Goal: Transaction & Acquisition: Purchase product/service

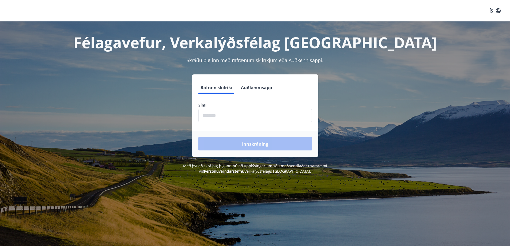
click at [209, 112] on input "phone" at bounding box center [255, 115] width 114 height 13
type input "********"
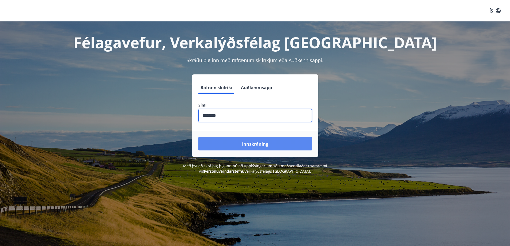
click at [240, 145] on button "Innskráning" at bounding box center [255, 143] width 114 height 13
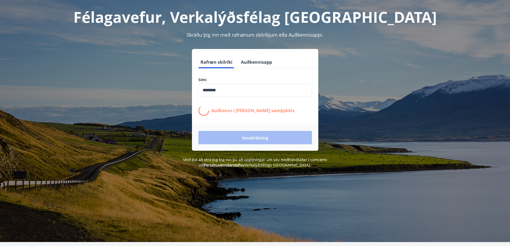
scroll to position [27, 0]
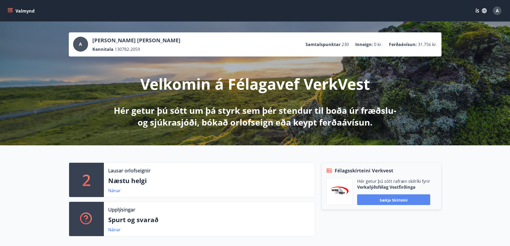
click at [378, 203] on button "Sækja skírteini" at bounding box center [393, 199] width 73 height 11
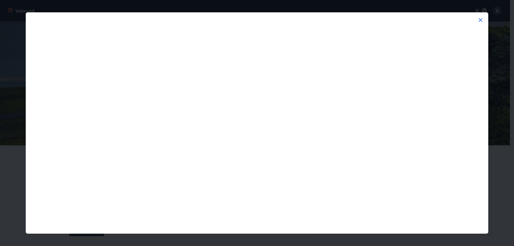
click at [479, 20] on icon at bounding box center [480, 20] width 6 height 6
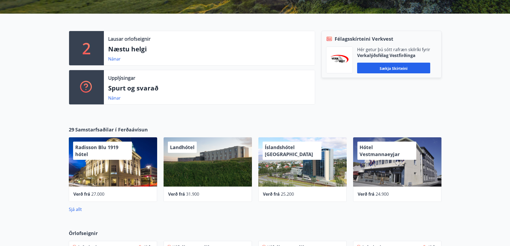
scroll to position [134, 0]
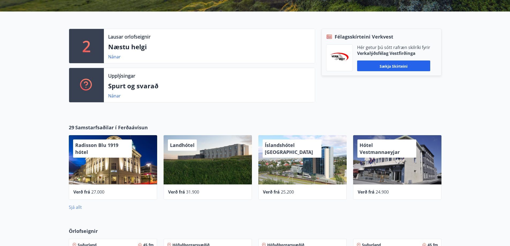
click at [73, 205] on font "Sjá allt" at bounding box center [75, 207] width 13 height 6
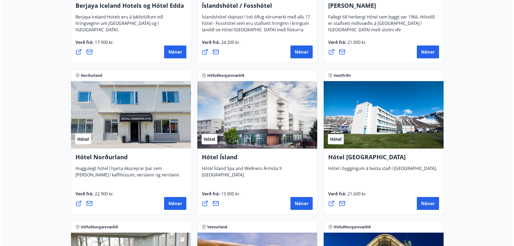
scroll to position [803, 0]
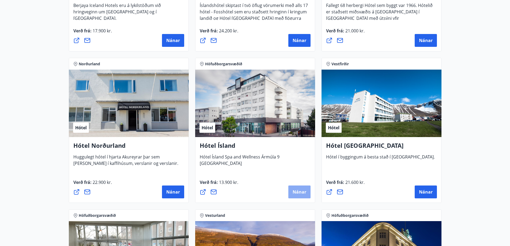
click at [292, 193] on button "Nánar" at bounding box center [299, 192] width 22 height 13
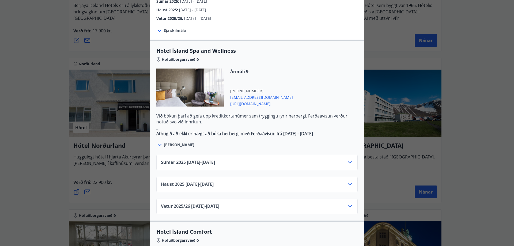
scroll to position [268, 0]
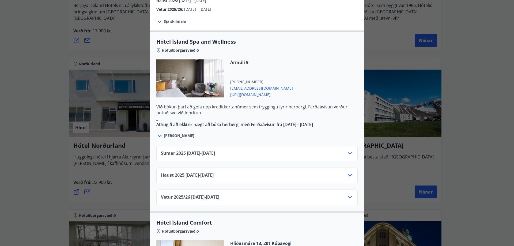
click at [347, 150] on icon at bounding box center [350, 153] width 6 height 6
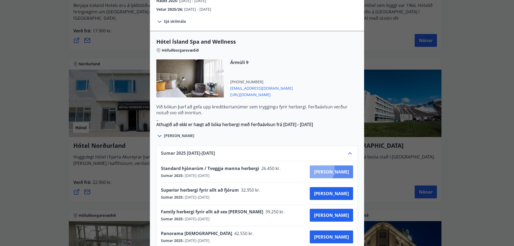
click at [337, 169] on font "[PERSON_NAME]" at bounding box center [331, 172] width 35 height 6
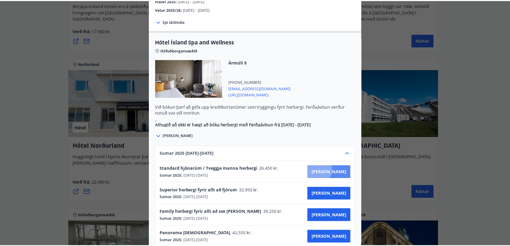
scroll to position [1, 0]
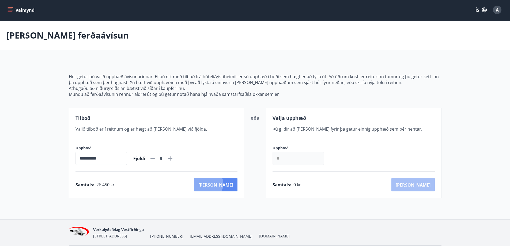
click at [231, 184] on font "[PERSON_NAME]" at bounding box center [215, 185] width 35 height 6
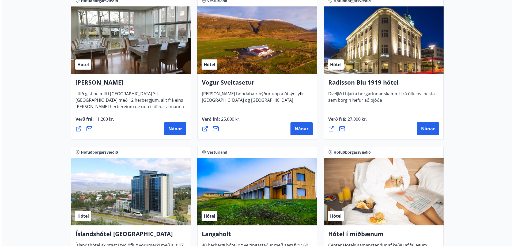
scroll to position [1018, 0]
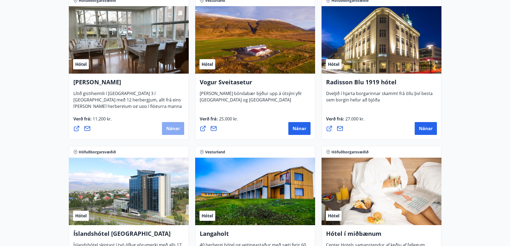
click at [172, 126] on font "Nánar" at bounding box center [173, 129] width 14 height 6
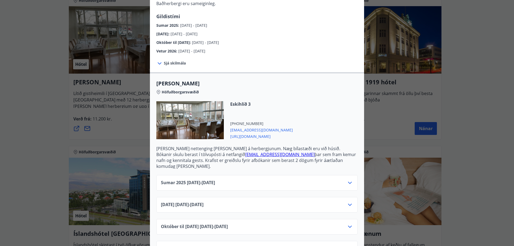
scroll to position [97, 0]
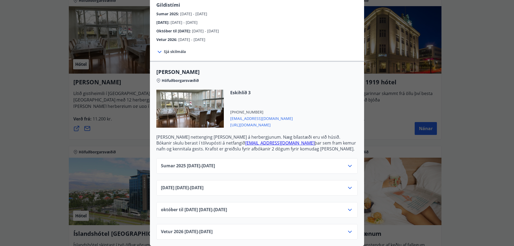
click at [347, 163] on icon at bounding box center [350, 166] width 6 height 6
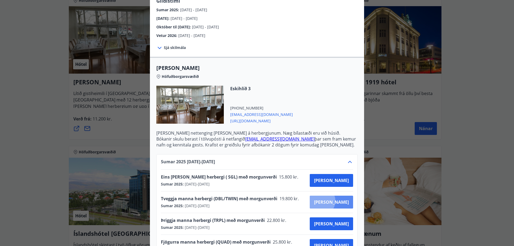
click at [341, 201] on font "[PERSON_NAME]" at bounding box center [331, 202] width 35 height 6
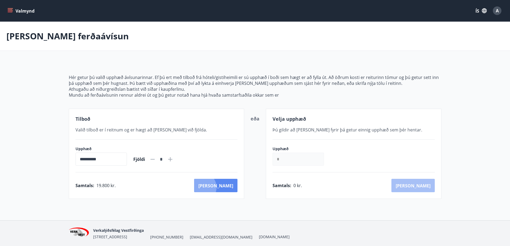
click at [225, 187] on font "[PERSON_NAME]" at bounding box center [215, 186] width 35 height 6
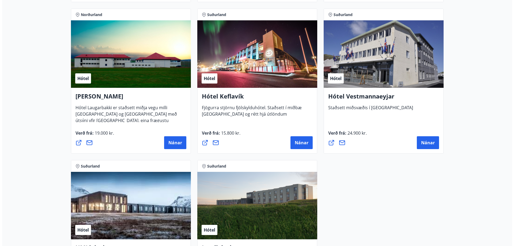
scroll to position [1317, 0]
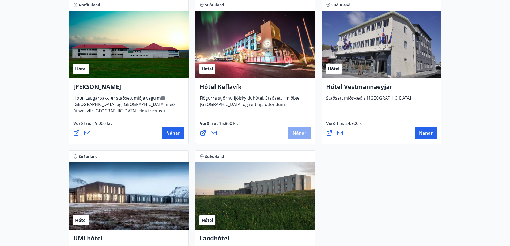
click at [296, 131] on font "Nánar" at bounding box center [300, 133] width 14 height 6
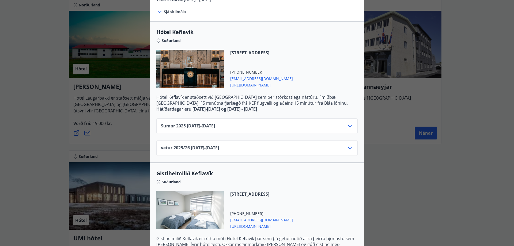
scroll to position [107, 0]
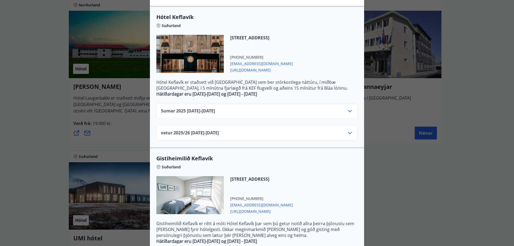
click at [347, 132] on icon at bounding box center [350, 133] width 6 height 6
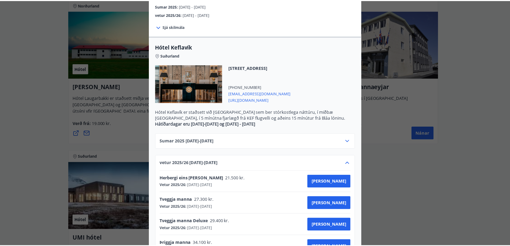
scroll to position [0, 0]
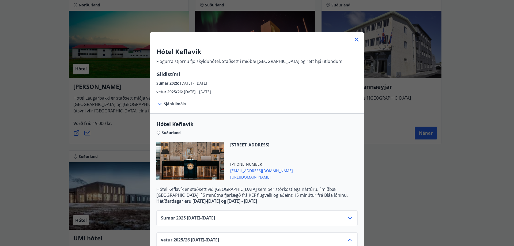
click at [354, 38] on icon at bounding box center [356, 39] width 6 height 6
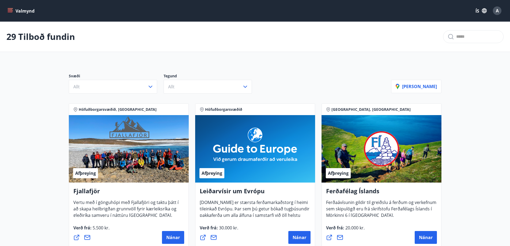
click at [9, 13] on button "Valmynd" at bounding box center [21, 11] width 30 height 10
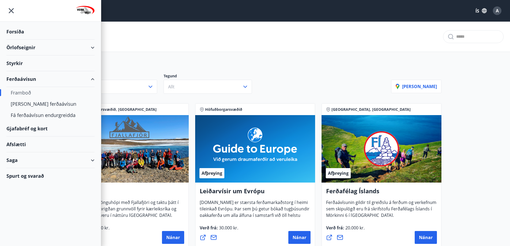
click at [39, 129] on font "Gjafabréf og kort" at bounding box center [26, 128] width 41 height 6
click at [169, 31] on div "29 Tilboð fundin" at bounding box center [255, 37] width 510 height 30
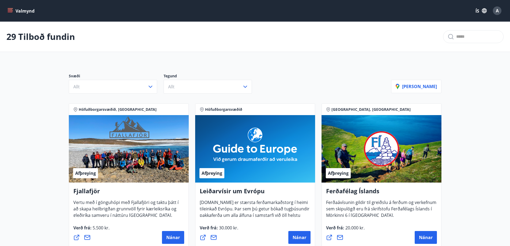
click at [499, 11] on font "A" at bounding box center [497, 11] width 3 height 6
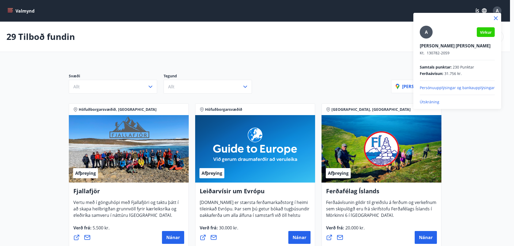
click at [438, 101] on font "Útskráning" at bounding box center [430, 101] width 20 height 5
